Goal: Check status: Check status

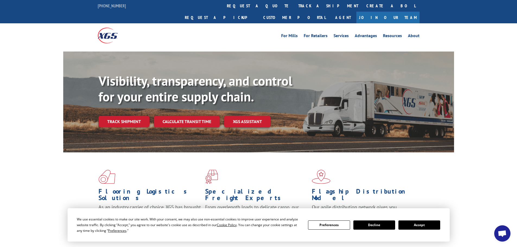
drag, startPoint x: 231, startPoint y: 7, endPoint x: 234, endPoint y: 15, distance: 8.3
click at [294, 7] on link "track a shipment" at bounding box center [328, 6] width 68 height 12
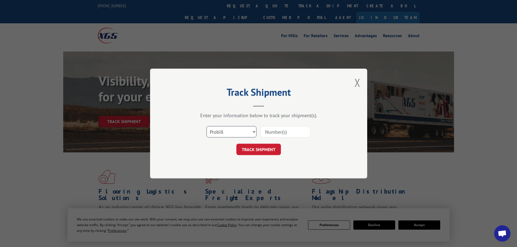
click at [227, 130] on select "Select category... Probill BOL PO" at bounding box center [231, 131] width 50 height 11
select select "po"
click at [206, 126] on select "Select category... Probill BOL PO" at bounding box center [231, 131] width 50 height 11
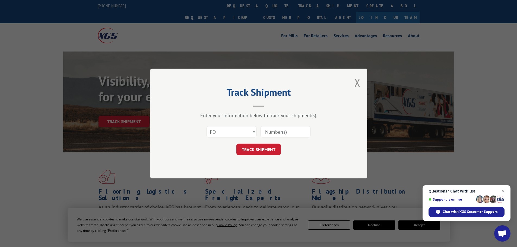
click at [289, 134] on input at bounding box center [285, 131] width 50 height 11
paste input "21454387"
type input "21454387"
click at [263, 151] on button "TRACK SHIPMENT" at bounding box center [258, 149] width 44 height 11
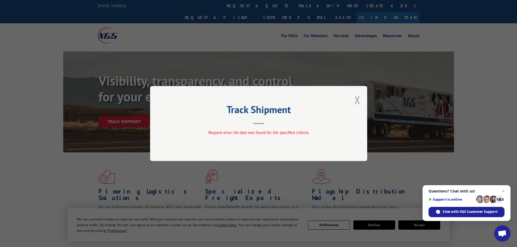
click at [359, 102] on button "Close modal" at bounding box center [357, 100] width 6 height 14
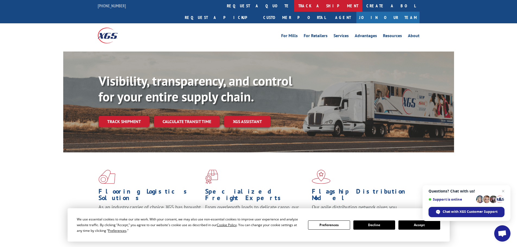
click at [294, 7] on link "track a shipment" at bounding box center [328, 6] width 68 height 12
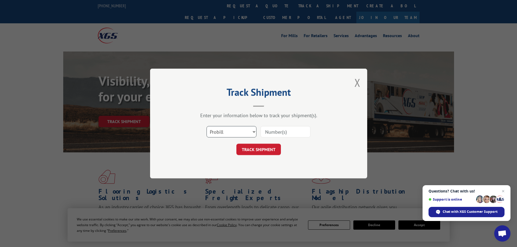
click at [233, 130] on select "Select category... Probill BOL PO" at bounding box center [231, 131] width 50 height 11
select select "po"
click at [206, 126] on select "Select category... Probill BOL PO" at bounding box center [231, 131] width 50 height 11
click at [287, 131] on input at bounding box center [285, 131] width 50 height 11
paste input "21454388"
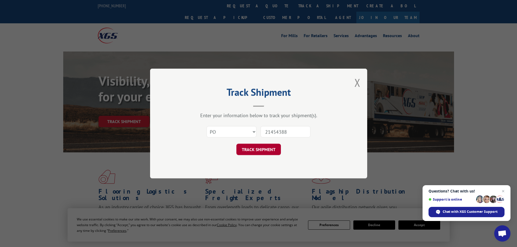
type input "21454388"
click at [263, 148] on button "TRACK SHIPMENT" at bounding box center [258, 149] width 44 height 11
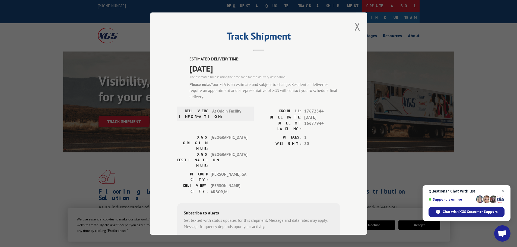
drag, startPoint x: 356, startPoint y: 27, endPoint x: 274, endPoint y: 6, distance: 84.6
click at [354, 27] on button "Close modal" at bounding box center [357, 26] width 6 height 14
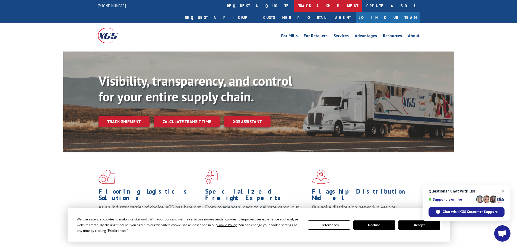
click at [294, 8] on link "track a shipment" at bounding box center [328, 6] width 68 height 12
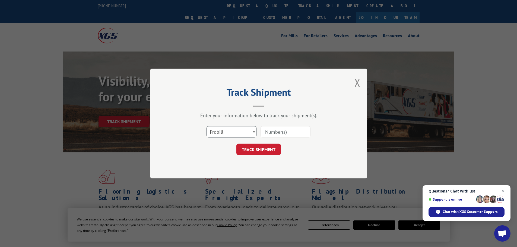
click at [234, 136] on select "Select category... Probill BOL PO" at bounding box center [231, 131] width 50 height 11
select select "po"
click at [206, 126] on select "Select category... Probill BOL PO" at bounding box center [231, 131] width 50 height 11
click at [279, 135] on input at bounding box center [285, 131] width 50 height 11
paste input "21454387"
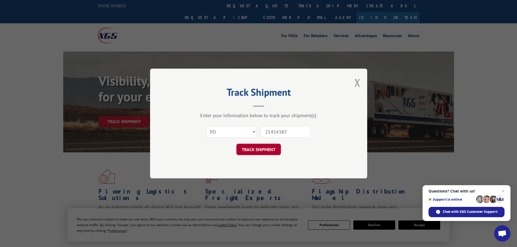
type input "21454387"
click at [262, 154] on button "TRACK SHIPMENT" at bounding box center [258, 149] width 44 height 11
